Goal: Task Accomplishment & Management: Use online tool/utility

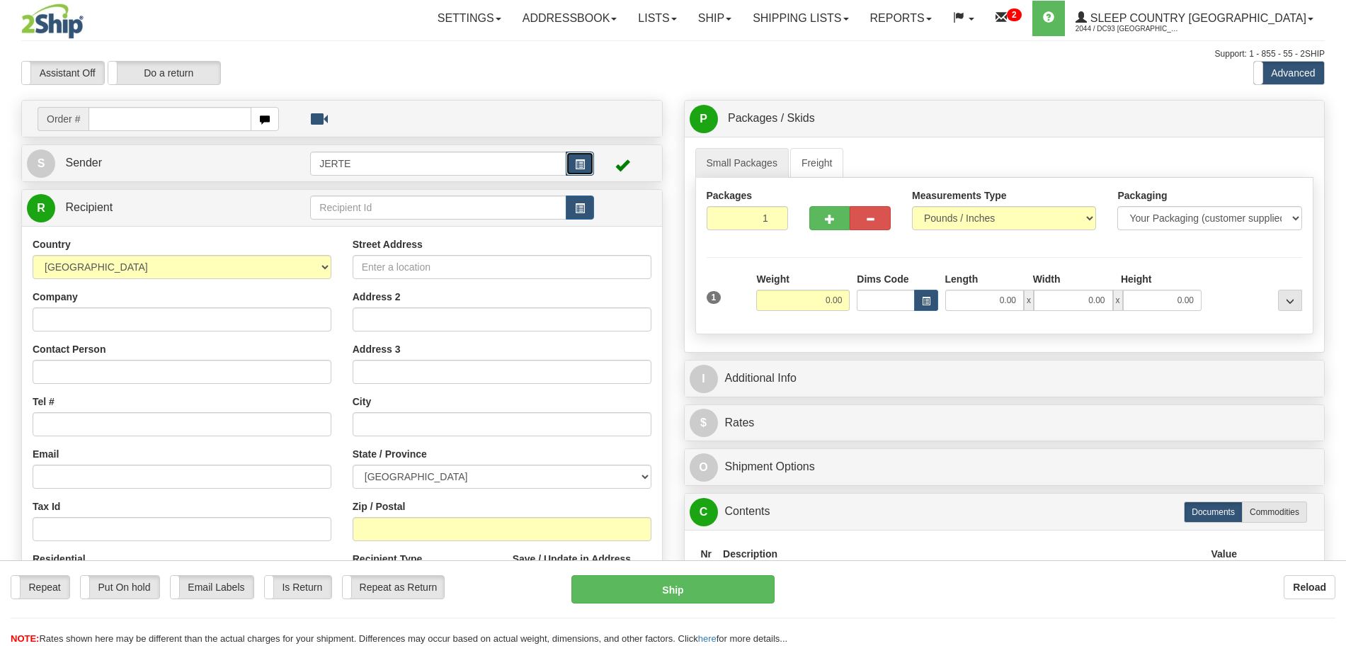
click at [584, 165] on span "button" at bounding box center [580, 164] width 10 height 9
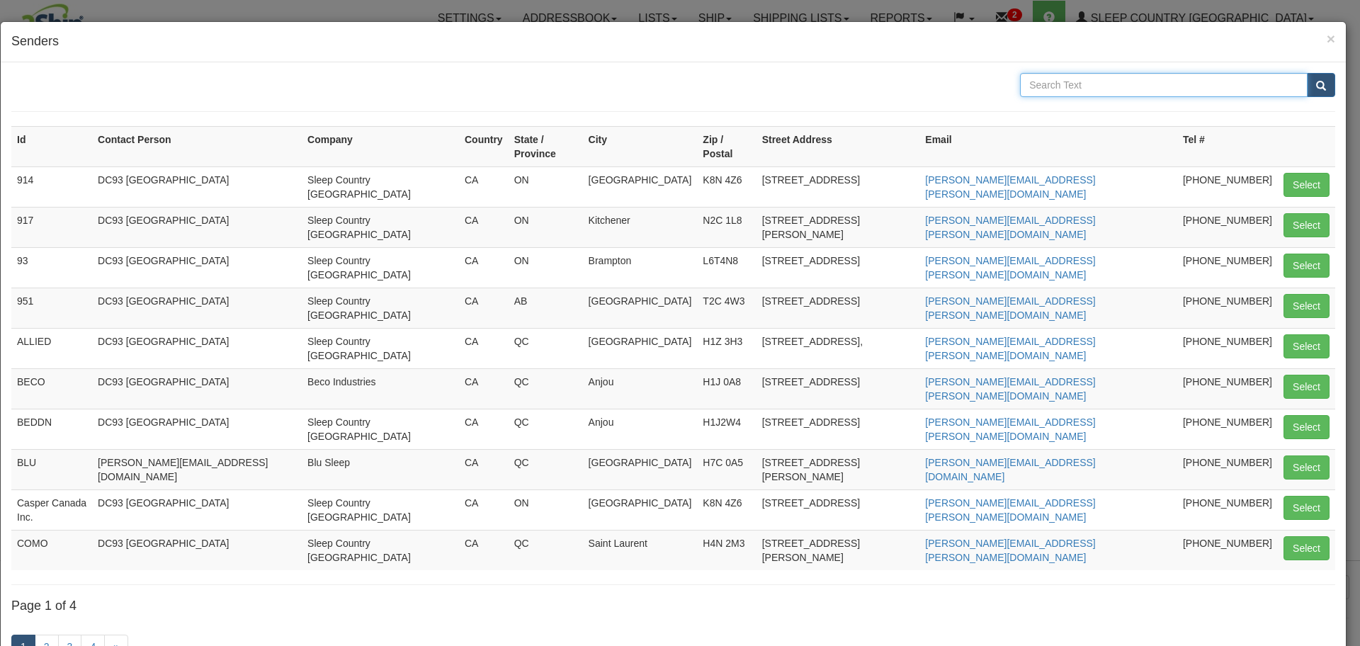
click at [1127, 86] on input "text" at bounding box center [1163, 85] width 287 height 24
type input "zin"
click at [1306, 73] on button "submit" at bounding box center [1320, 85] width 28 height 24
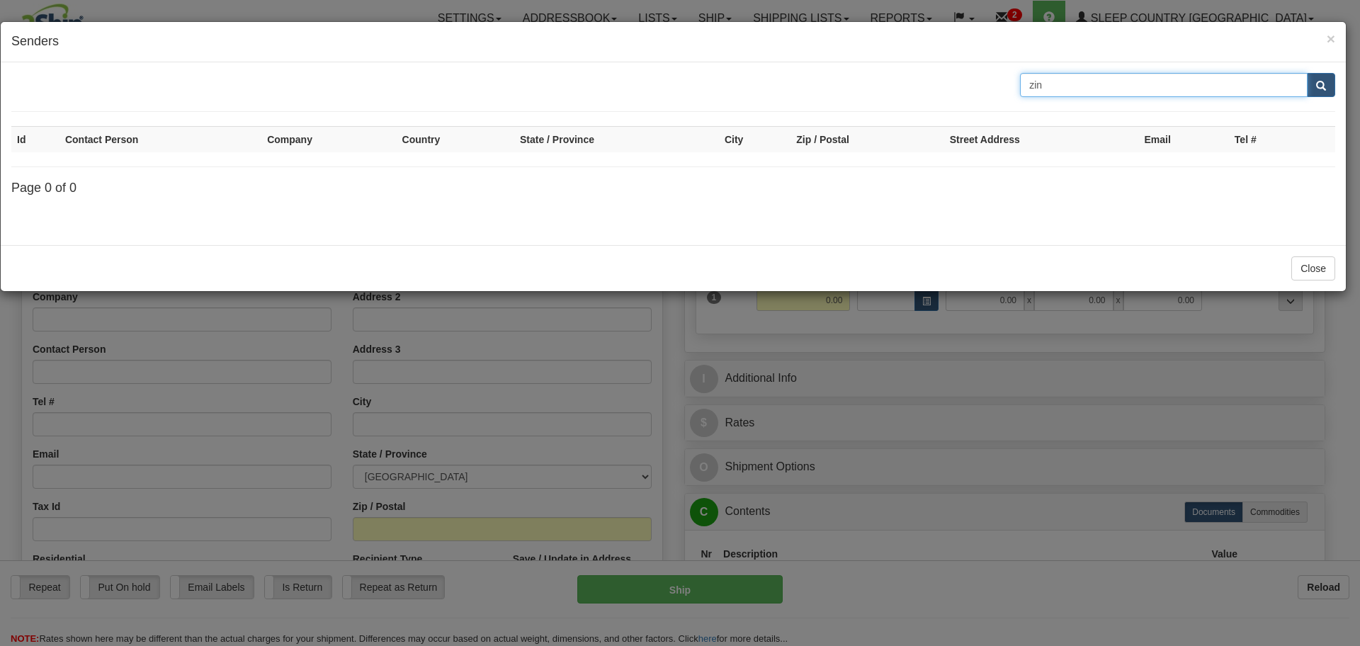
click at [1054, 73] on input "zin" at bounding box center [1163, 85] width 287 height 24
drag, startPoint x: 1056, startPoint y: 82, endPoint x: 987, endPoint y: 76, distance: 69.0
click at [987, 76] on div "zin" at bounding box center [673, 85] width 1345 height 24
type input "National Focus Distribution Inc"
click at [1306, 73] on button "submit" at bounding box center [1320, 85] width 28 height 24
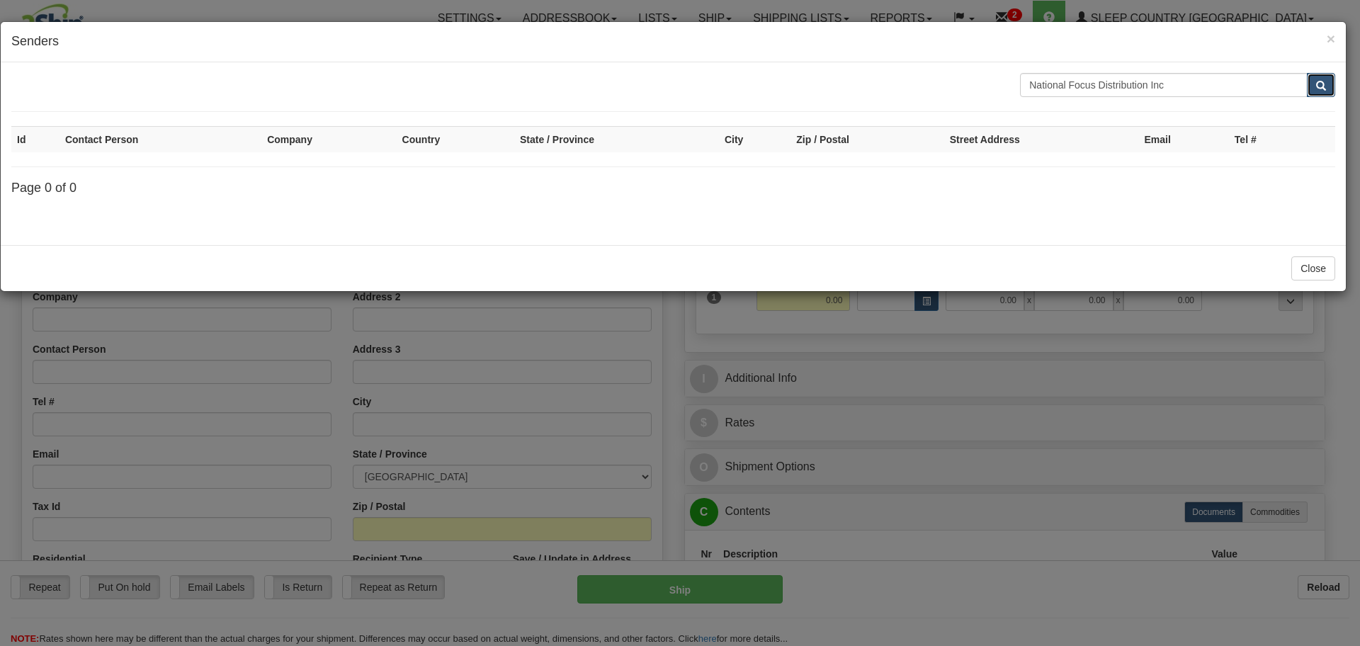
click at [1326, 86] on button "submit" at bounding box center [1320, 85] width 28 height 24
drag, startPoint x: 1180, startPoint y: 80, endPoint x: 697, endPoint y: 96, distance: 483.9
click at [697, 96] on div "National Focus Distribution Inc" at bounding box center [673, 85] width 1345 height 24
type input "151"
click at [1306, 73] on button "submit" at bounding box center [1320, 85] width 28 height 24
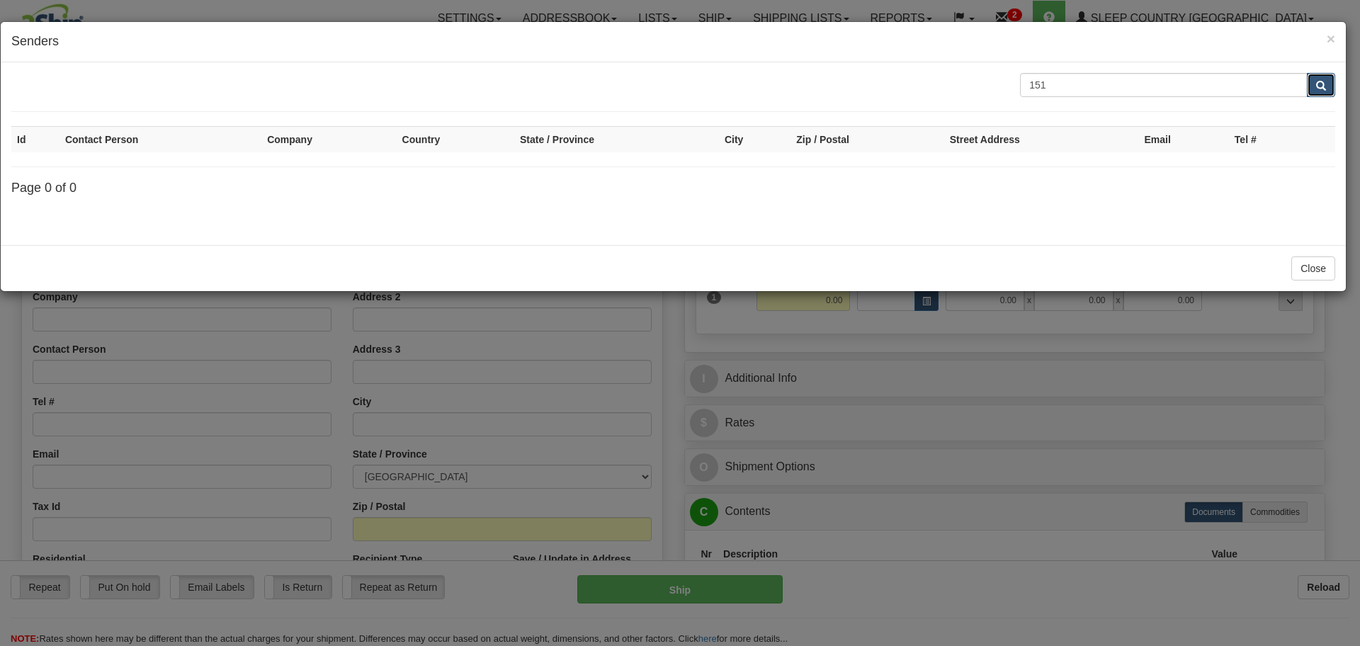
click at [1321, 86] on span "submit" at bounding box center [1321, 85] width 10 height 9
click at [1309, 263] on button "Close" at bounding box center [1313, 268] width 44 height 24
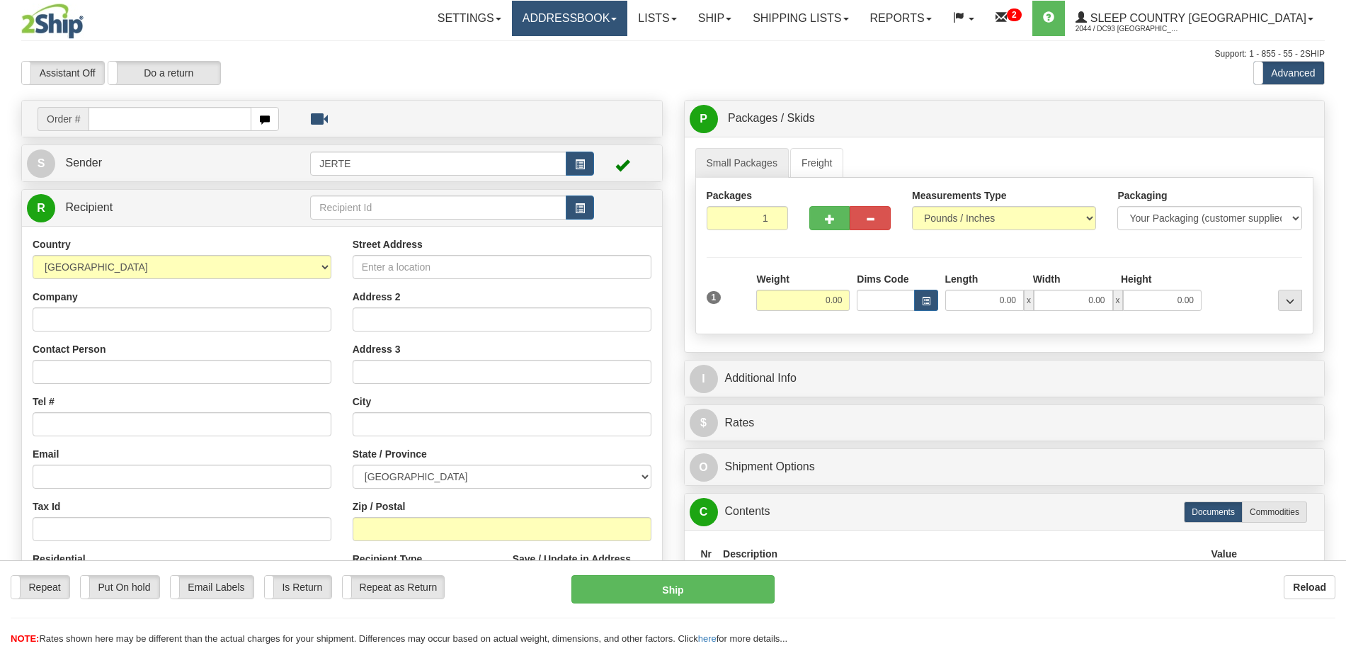
click at [612, 19] on link "Addressbook" at bounding box center [570, 18] width 116 height 35
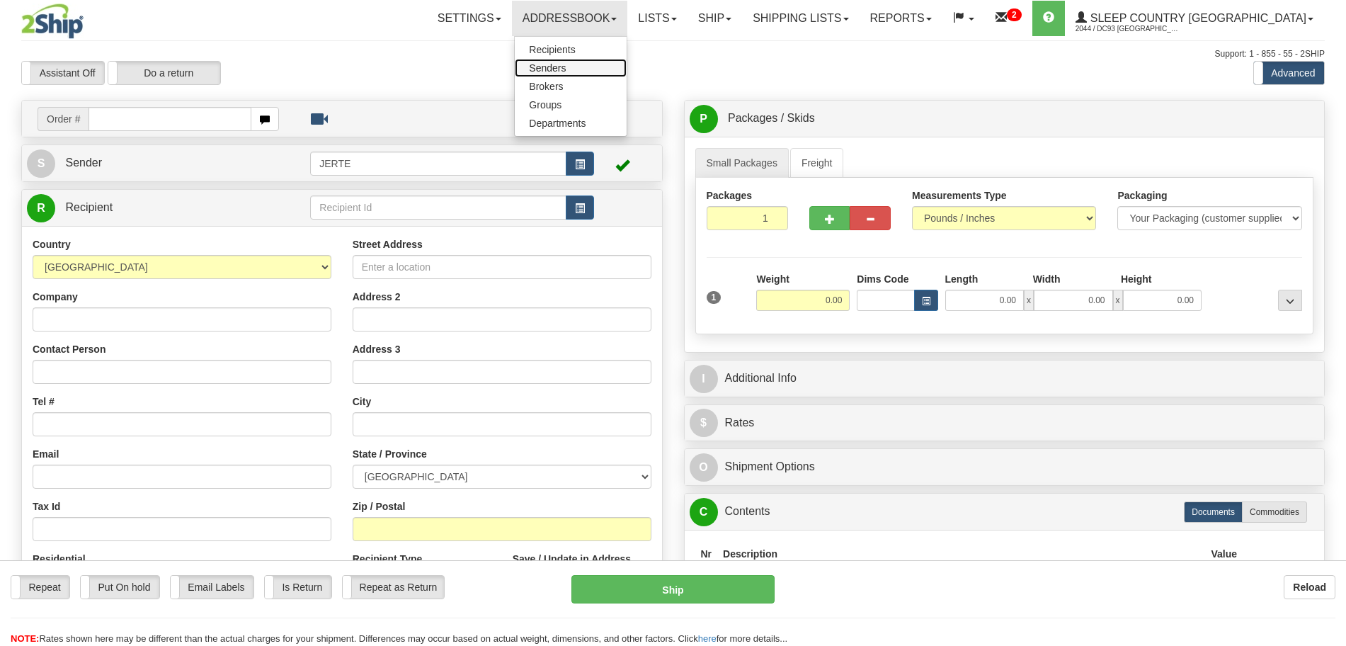
click at [566, 70] on span "Senders" at bounding box center [547, 67] width 37 height 11
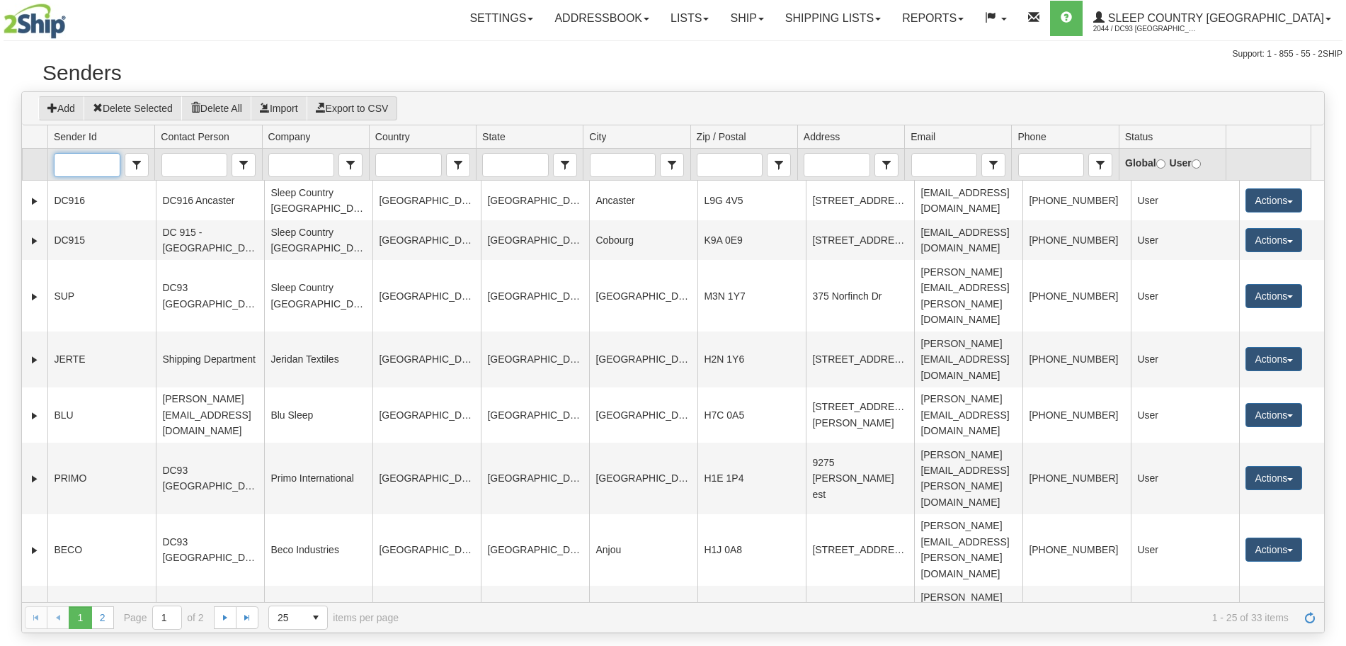
click at [74, 164] on input "Sender Id" at bounding box center [87, 165] width 64 height 23
click at [91, 192] on span "ZINUC" at bounding box center [75, 188] width 30 height 14
type input "ZINUC"
